Goal: Information Seeking & Learning: Learn about a topic

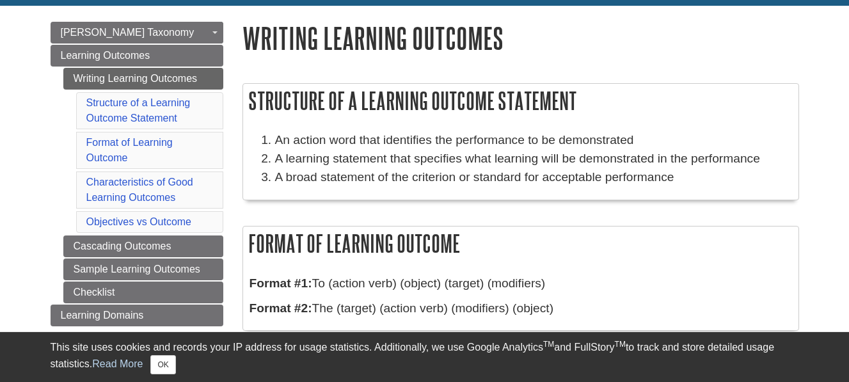
scroll to position [137, 0]
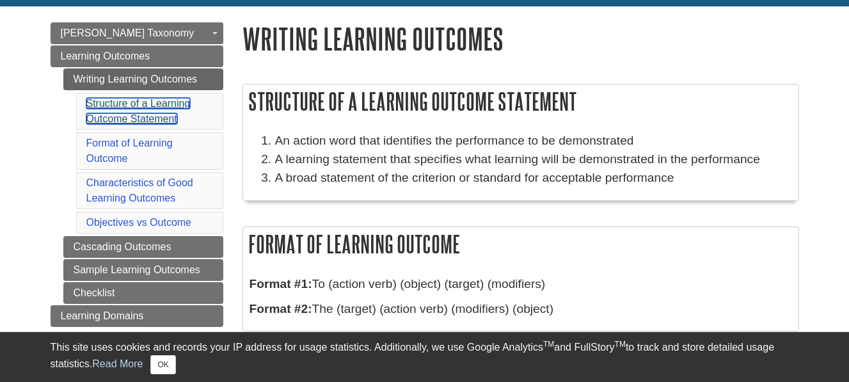
click at [145, 103] on link "Structure of a Learning Outcome Statement" at bounding box center [138, 111] width 104 height 26
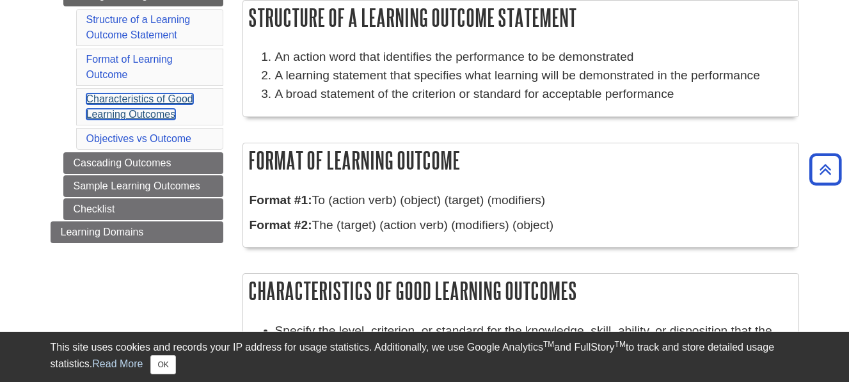
click at [145, 109] on link "Characteristics of Good Learning Outcomes" at bounding box center [139, 106] width 107 height 26
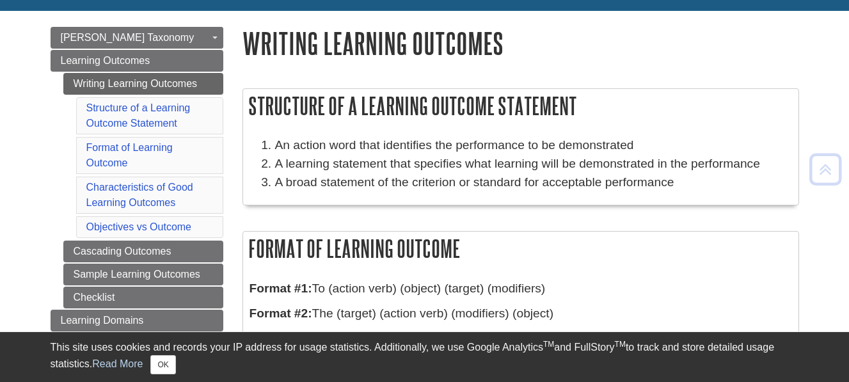
scroll to position [132, 0]
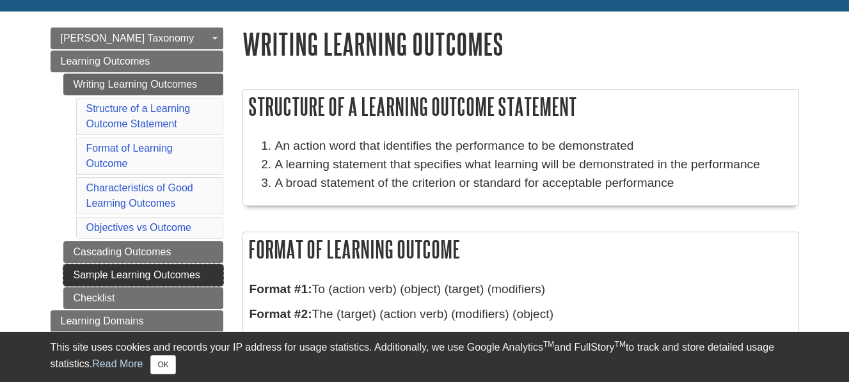
click at [136, 272] on link "Sample Learning Outcomes" at bounding box center [143, 275] width 160 height 22
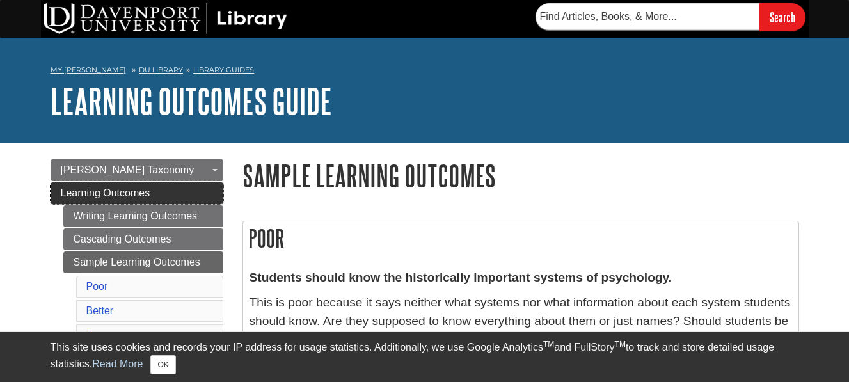
click at [136, 190] on span "Learning Outcomes" at bounding box center [106, 192] width 90 height 11
